Goal: Task Accomplishment & Management: Manage account settings

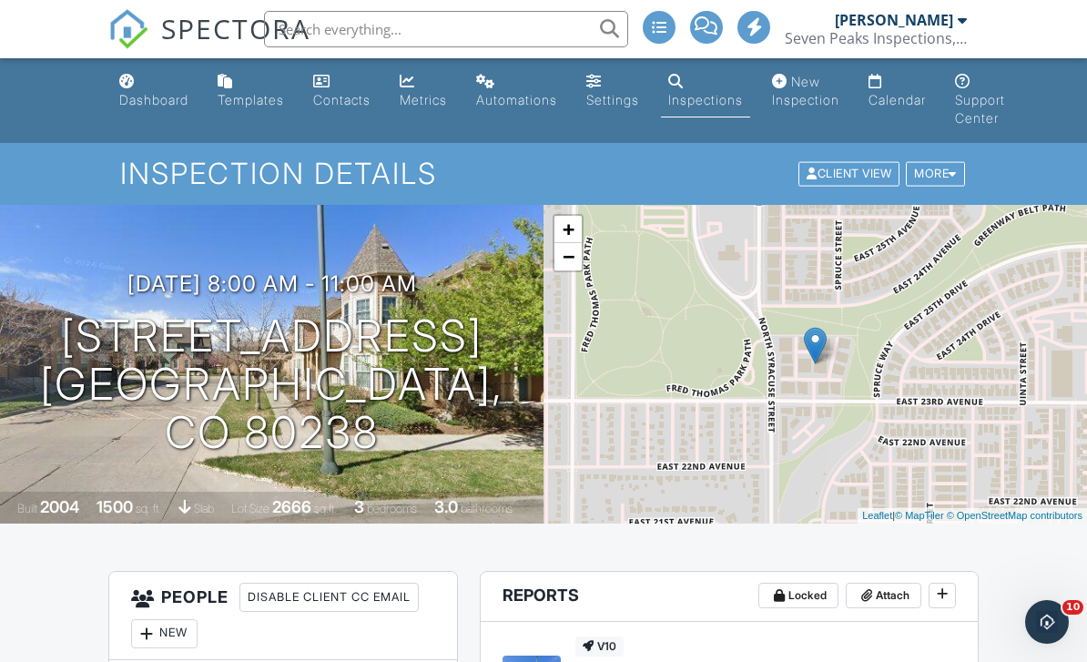
click at [148, 83] on link "Dashboard" at bounding box center [154, 92] width 84 height 52
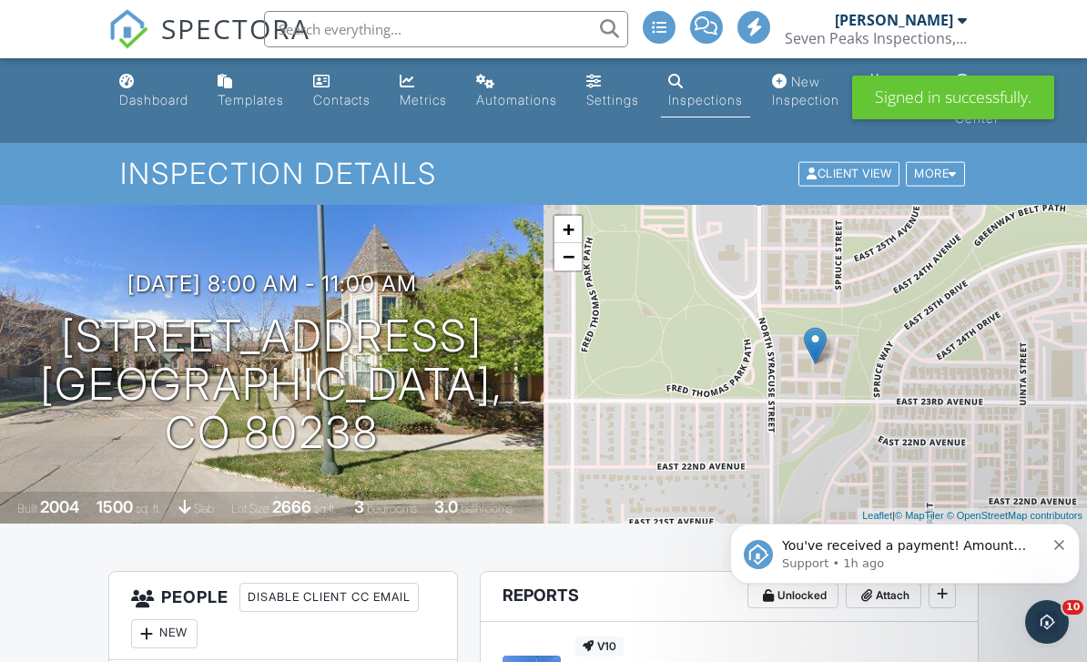
click at [137, 87] on link "Dashboard" at bounding box center [154, 92] width 84 height 52
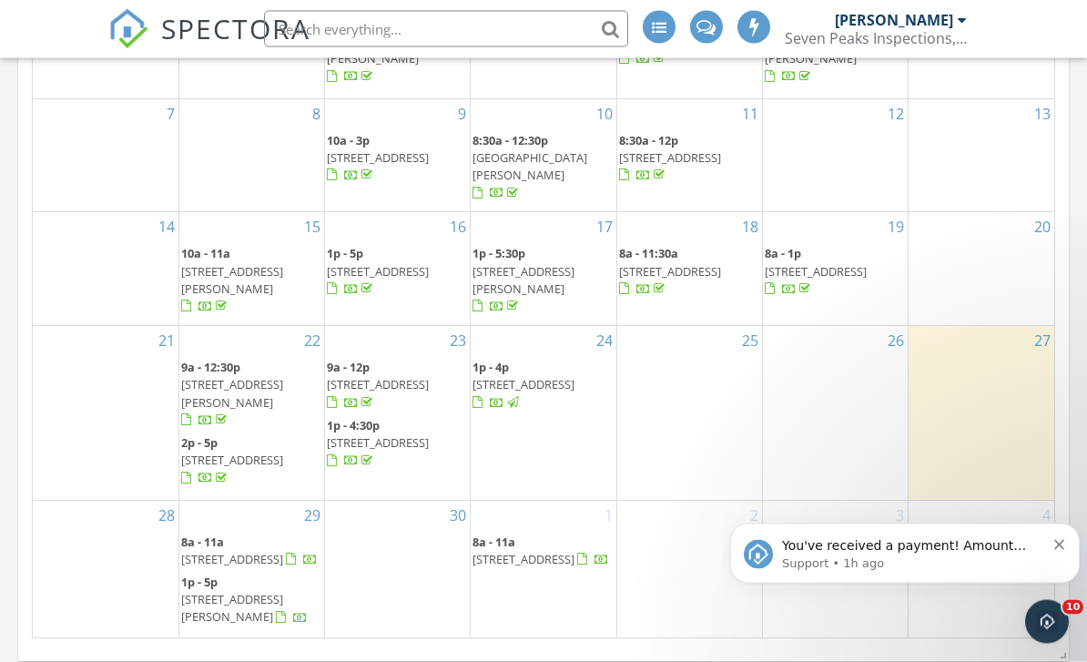
scroll to position [1069, 0]
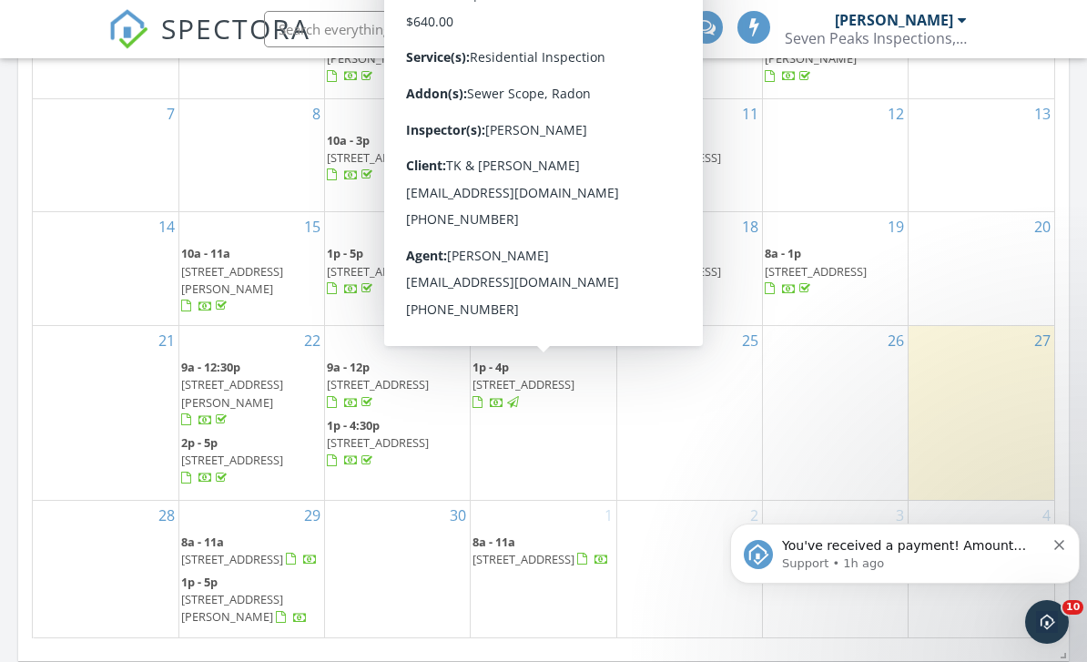
click at [564, 379] on span "10127 Bluffmont Ln, Lone Tree 80124" at bounding box center [524, 384] width 102 height 16
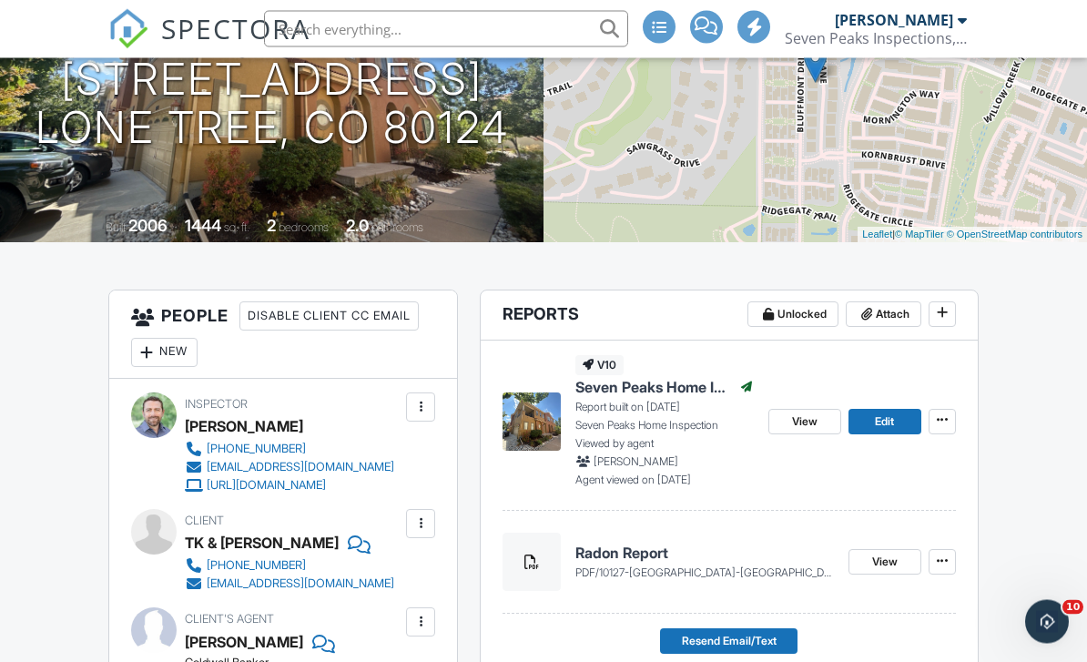
scroll to position [281, 0]
click at [891, 316] on span "Attach" at bounding box center [893, 314] width 34 height 18
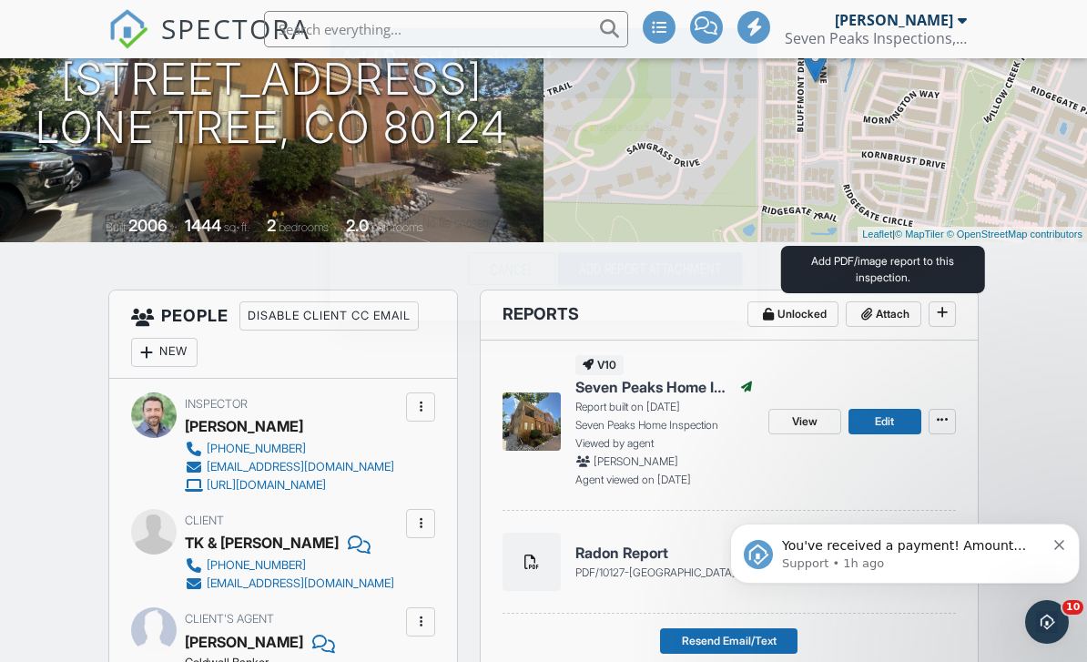
scroll to position [0, 0]
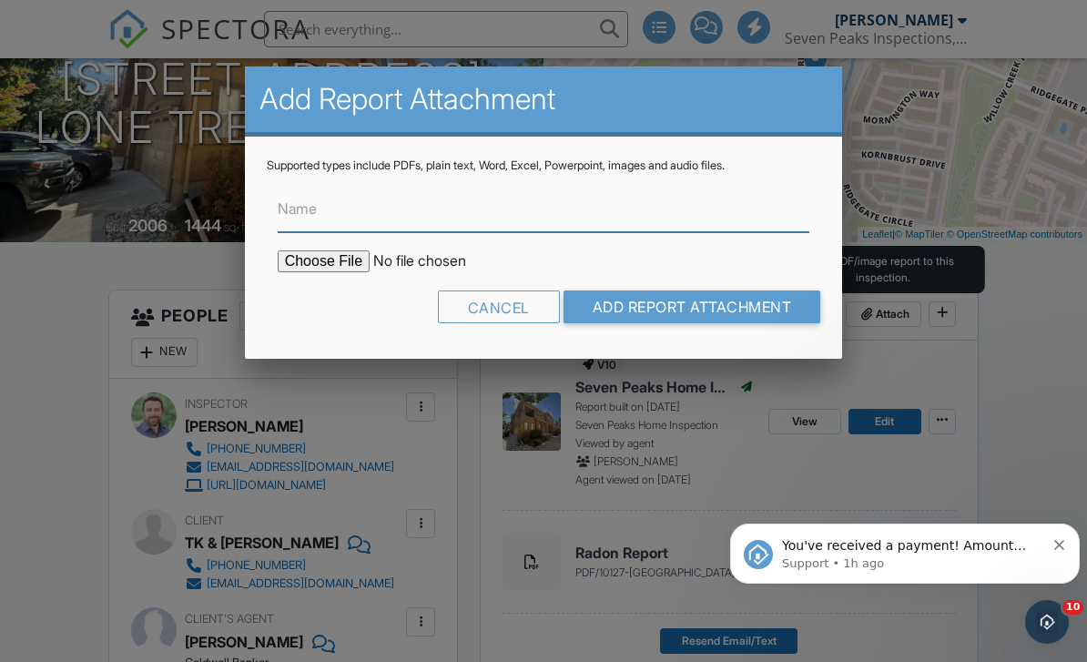
click at [447, 205] on input "Name" at bounding box center [544, 210] width 533 height 45
type input "Sewer Report"
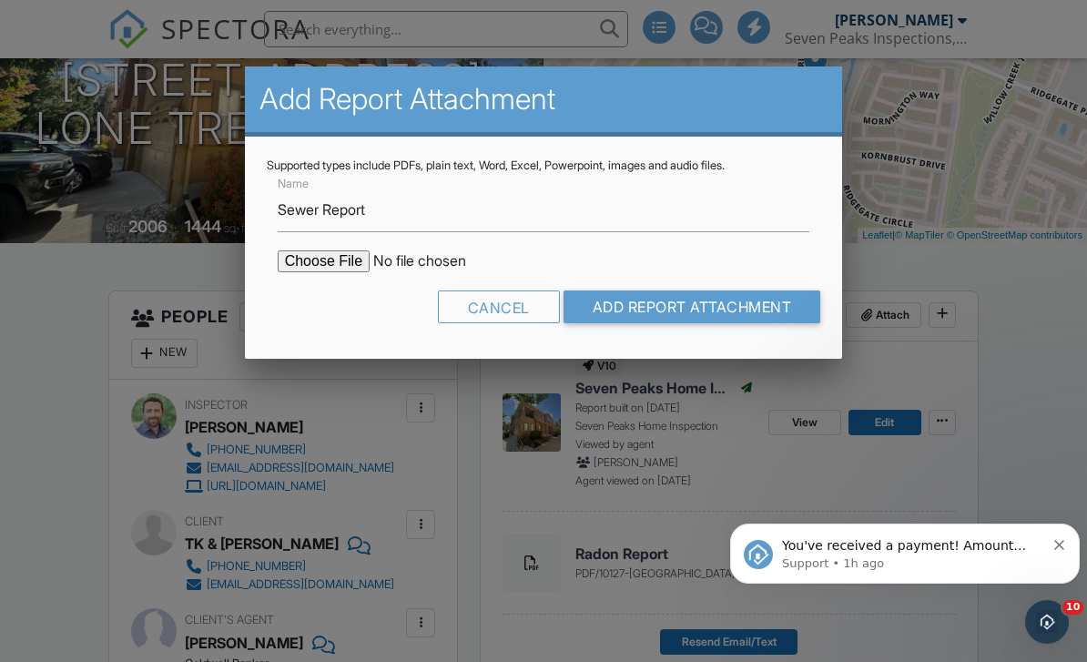
click at [329, 271] on input "file" at bounding box center [433, 261] width 310 height 22
type input "C:\fakepath\10127_Bluffmont_Lane__Lone_Tree__CO_.pdf"
click at [754, 314] on input "Add Report Attachment" at bounding box center [693, 306] width 258 height 33
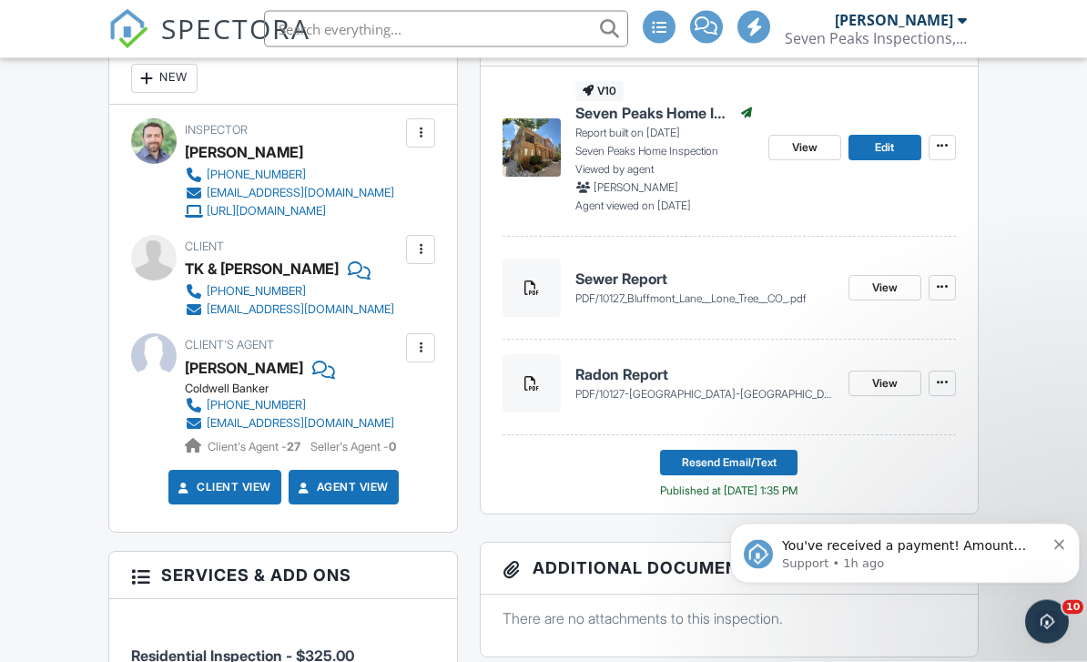
scroll to position [555, 0]
click at [738, 457] on span "Resend Email/Text" at bounding box center [729, 462] width 95 height 18
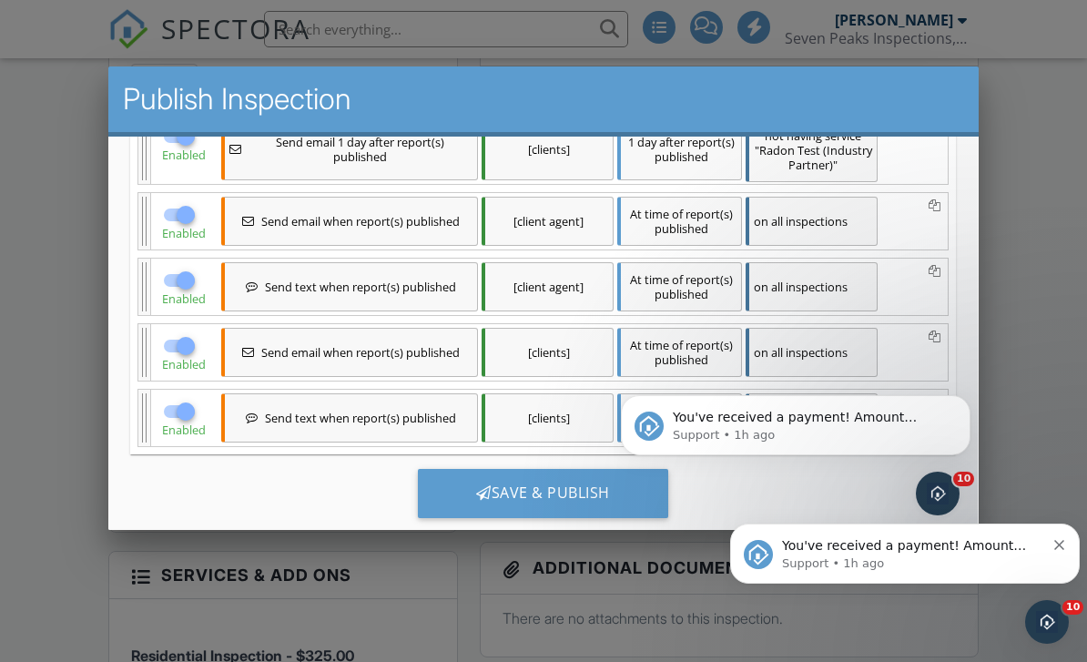
scroll to position [382, 0]
click at [600, 500] on div "Save & Publish" at bounding box center [543, 493] width 250 height 49
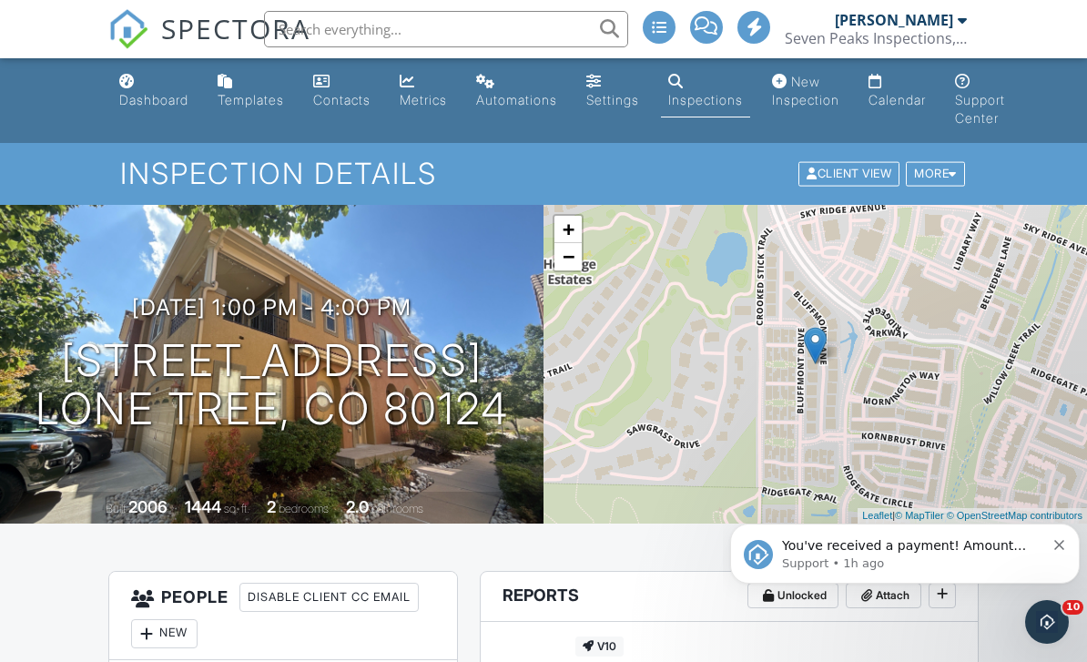
click at [433, 90] on link "Metrics" at bounding box center [423, 92] width 62 height 52
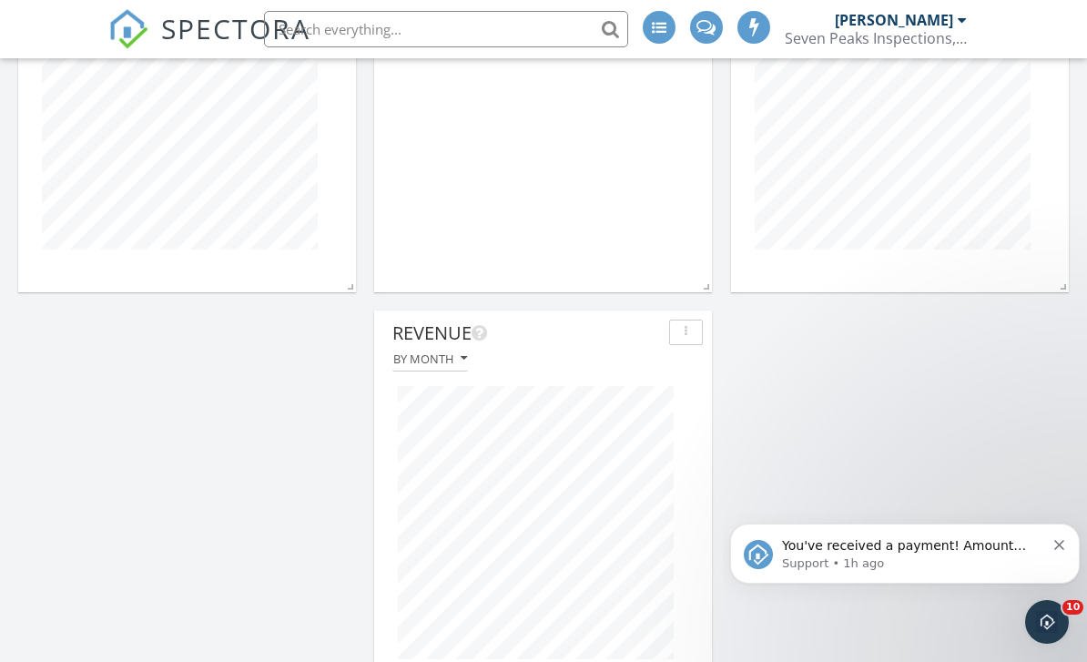
scroll to position [801, 0]
click at [789, 442] on div "Total Revenue All time All time 407,578 Inspection Count All time All time 738 …" at bounding box center [543, 95] width 1087 height 1247
click at [802, 406] on div "Total Revenue All time All time 407,578 Inspection Count All time All time 738 …" at bounding box center [543, 95] width 1087 height 1247
